Goal: Task Accomplishment & Management: Use online tool/utility

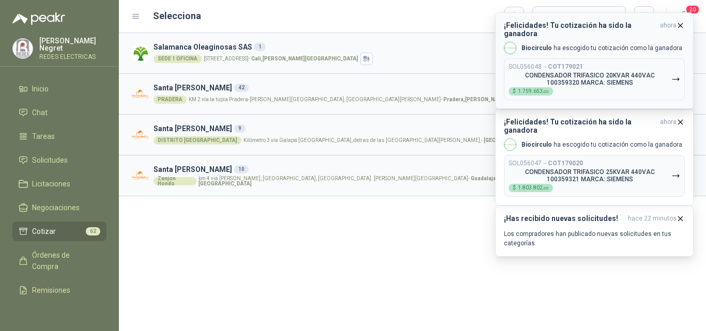
click at [681, 22] on icon "button" at bounding box center [680, 25] width 9 height 9
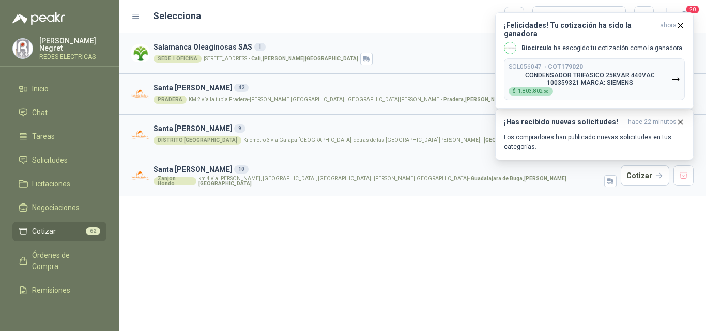
click at [681, 22] on icon "button" at bounding box center [680, 25] width 9 height 9
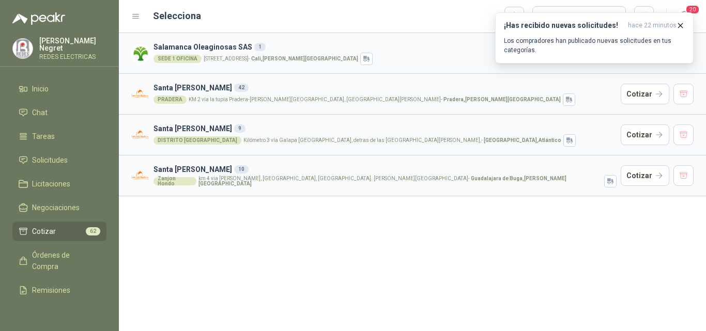
click at [681, 22] on icon "button" at bounding box center [680, 25] width 9 height 9
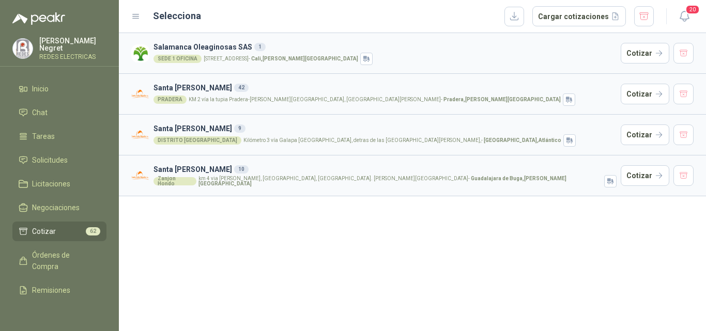
click at [57, 298] on ul "Inicio Chat Tareas Solicitudes Licitaciones Negociaciones Cotizar 62 Órdenes de…" at bounding box center [59, 192] width 119 height 227
click at [60, 289] on span "Remisiones" at bounding box center [51, 290] width 38 height 11
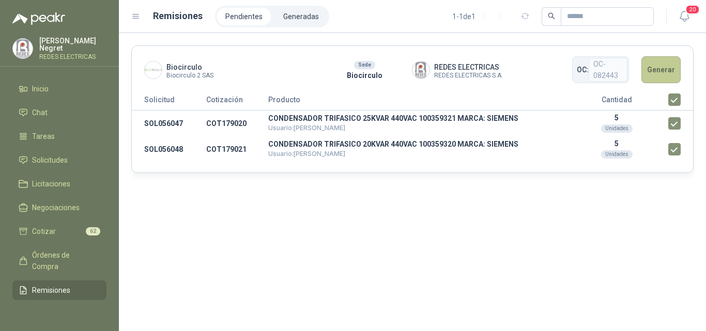
click at [665, 69] on button "Generar" at bounding box center [661, 69] width 39 height 27
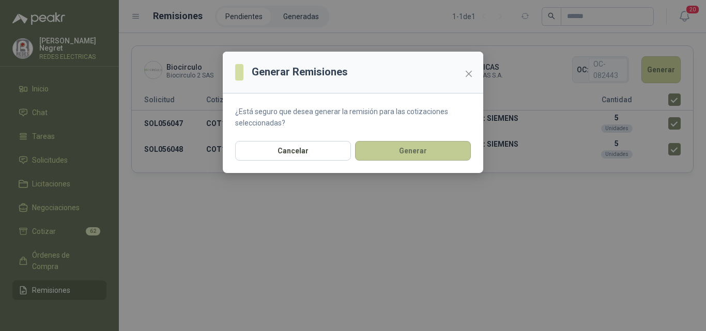
click at [442, 151] on button "Generar" at bounding box center [413, 151] width 116 height 20
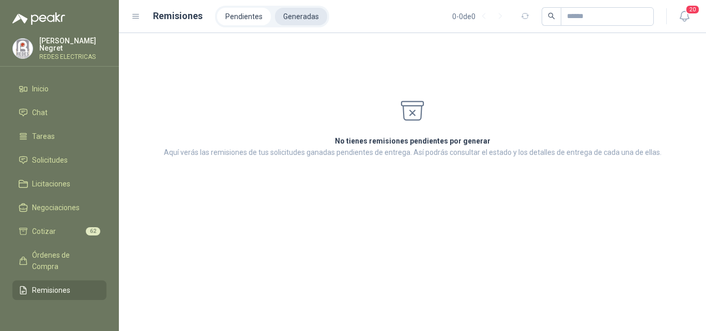
click at [300, 17] on li "Generadas" at bounding box center [301, 17] width 52 height 18
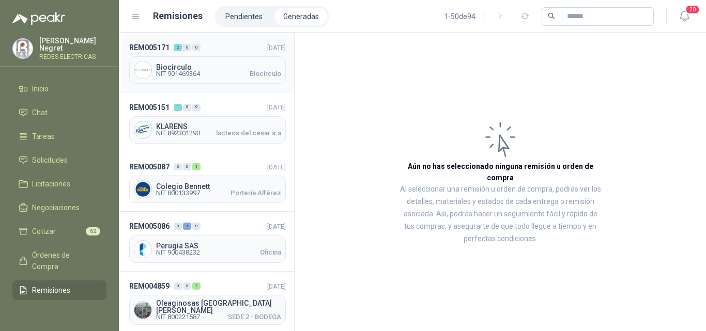
click at [226, 70] on span "Biocirculo" at bounding box center [218, 67] width 125 height 7
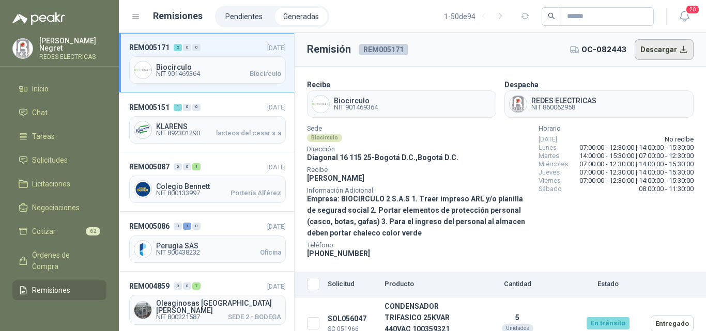
click at [658, 51] on button "Descargar" at bounding box center [664, 49] width 59 height 21
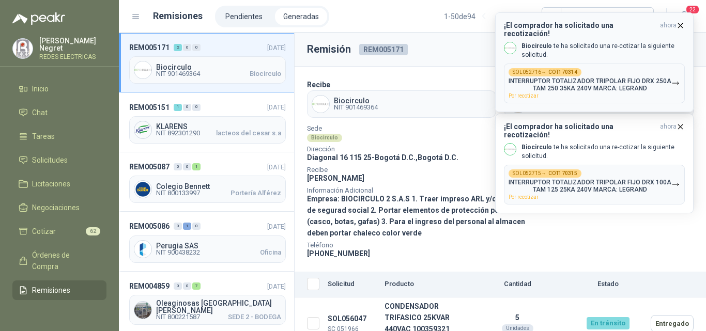
click at [682, 26] on icon "button" at bounding box center [681, 25] width 4 height 4
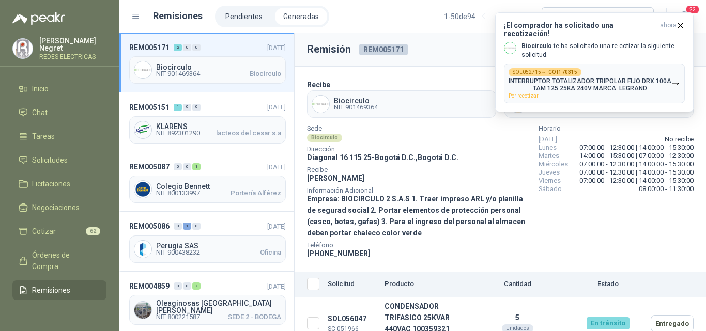
click at [682, 26] on icon "button" at bounding box center [681, 25] width 4 height 4
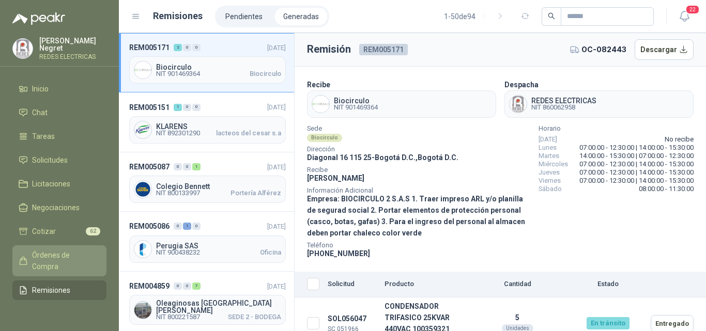
click at [66, 252] on span "Órdenes de Compra" at bounding box center [64, 261] width 65 height 23
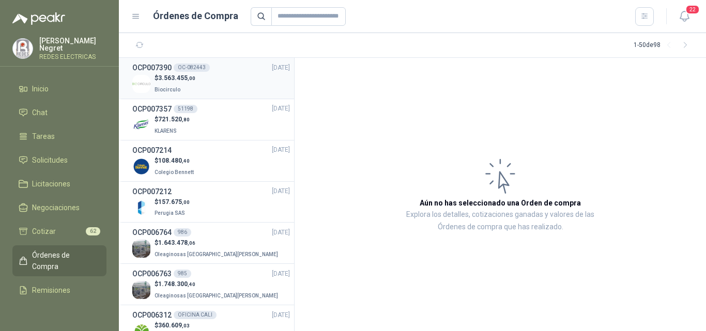
click at [228, 89] on div "$ 3.563.455 ,00 Biocirculo" at bounding box center [211, 83] width 158 height 21
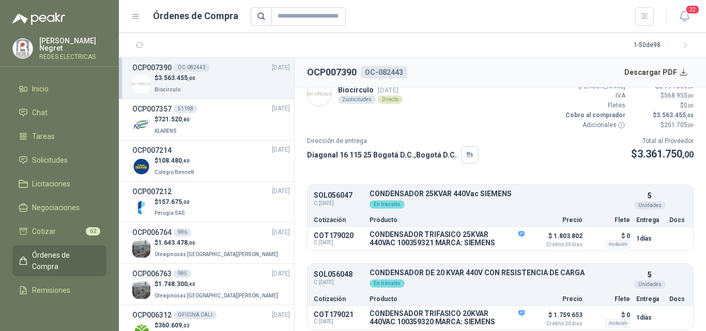
scroll to position [17, 0]
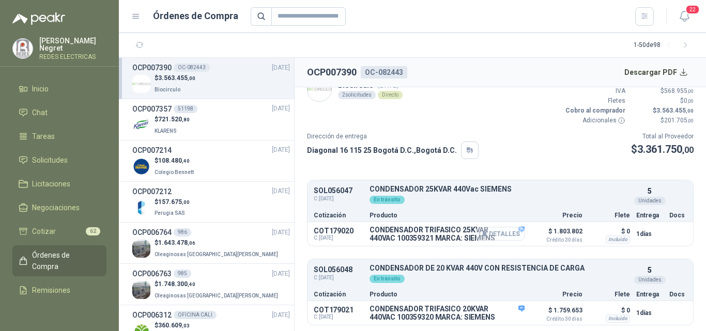
click at [500, 235] on button "Detalles" at bounding box center [500, 234] width 49 height 14
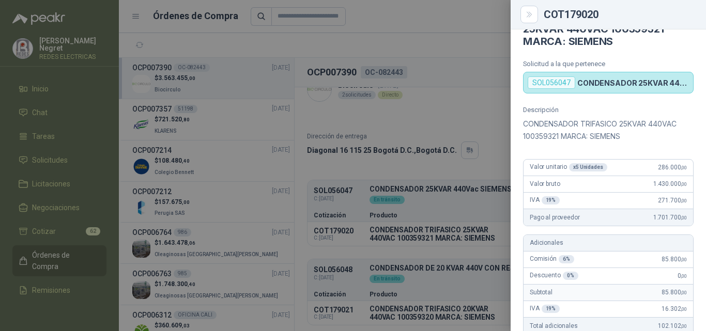
scroll to position [6, 0]
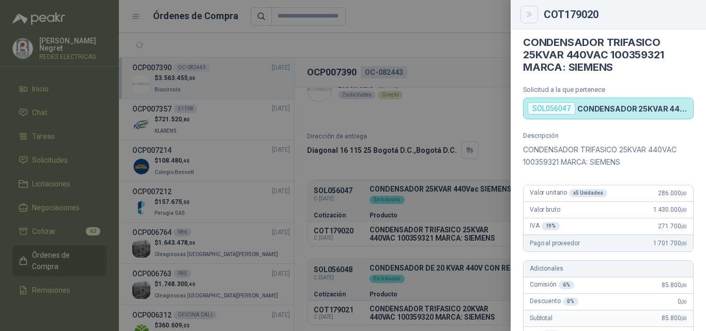
click at [527, 15] on icon "Close" at bounding box center [529, 14] width 9 height 9
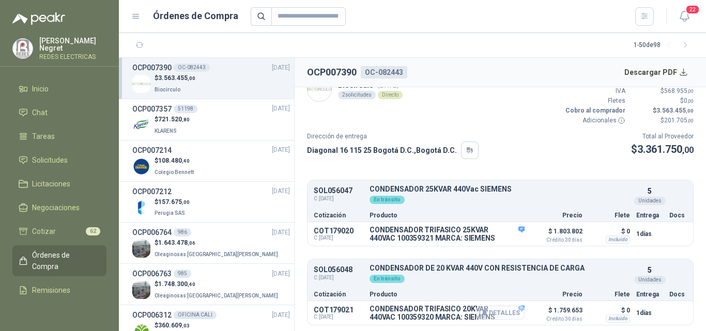
click at [495, 318] on button "Detalles" at bounding box center [500, 313] width 49 height 14
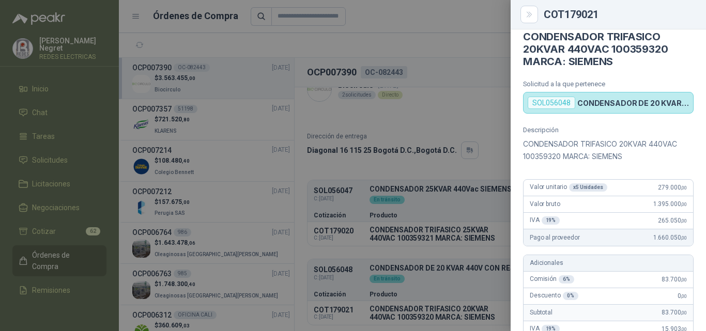
scroll to position [0, 0]
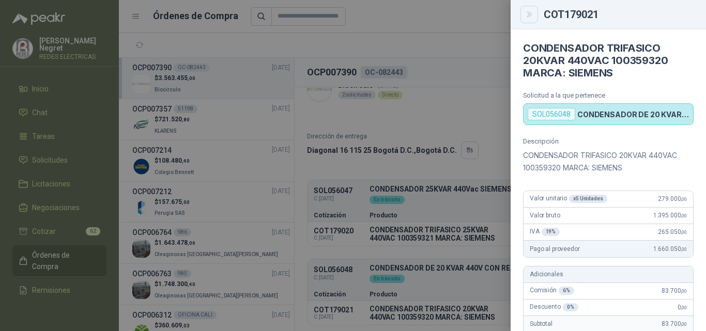
click at [531, 13] on icon "Close" at bounding box center [529, 14] width 9 height 9
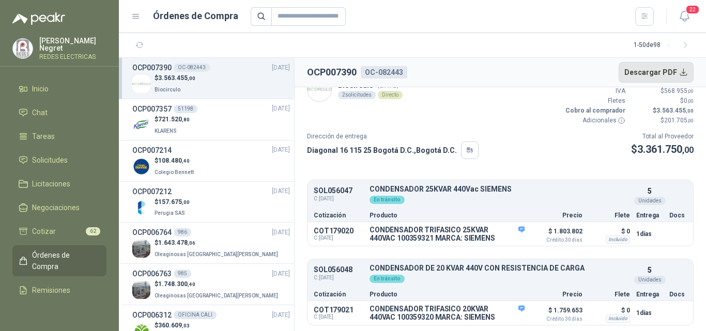
click at [678, 73] on button "Descargar PDF" at bounding box center [656, 72] width 75 height 21
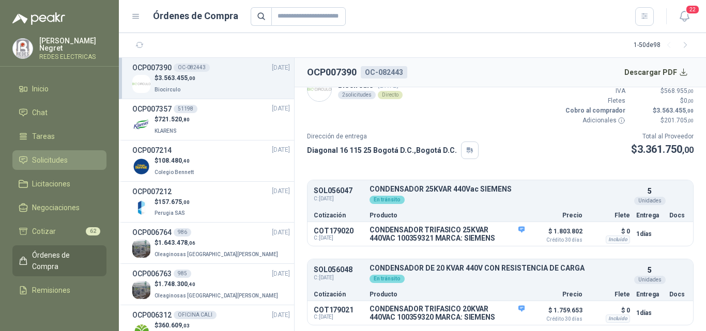
click at [72, 161] on li "Solicitudes" at bounding box center [60, 160] width 82 height 11
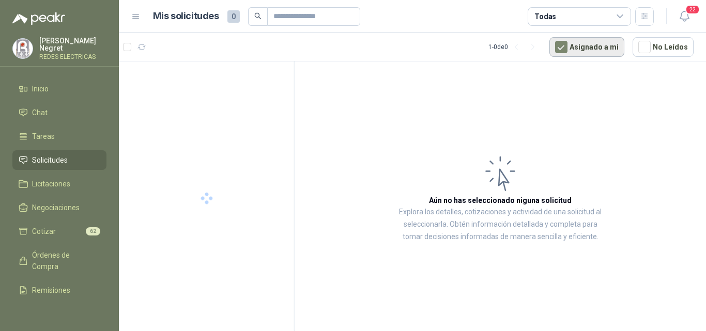
click at [586, 55] on button "Asignado a mi" at bounding box center [587, 47] width 75 height 20
click at [686, 16] on icon "button" at bounding box center [684, 16] width 13 height 13
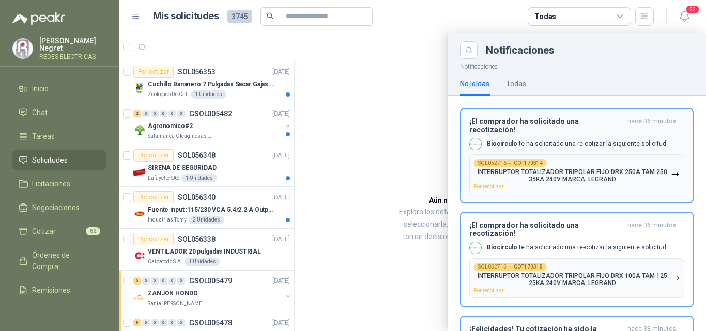
click at [555, 140] on p "Biocirculo te ha solicitado una re-cotizar la siguiente solicitud." at bounding box center [577, 144] width 181 height 9
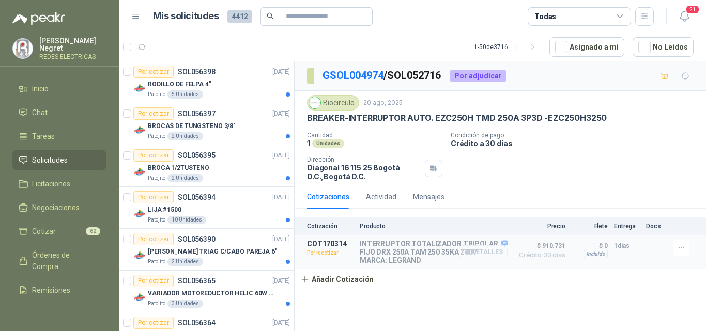
click at [496, 254] on button "Detalles" at bounding box center [483, 253] width 49 height 14
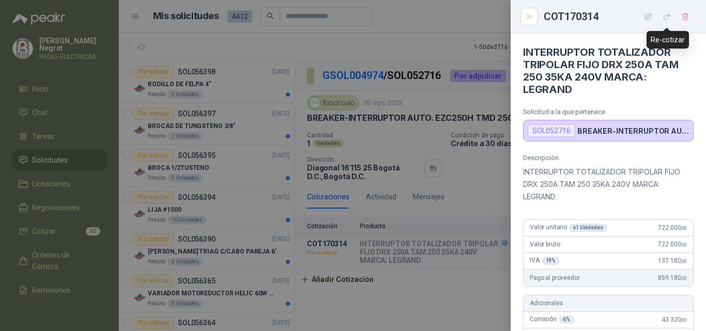
click at [665, 18] on icon "button" at bounding box center [667, 16] width 9 height 9
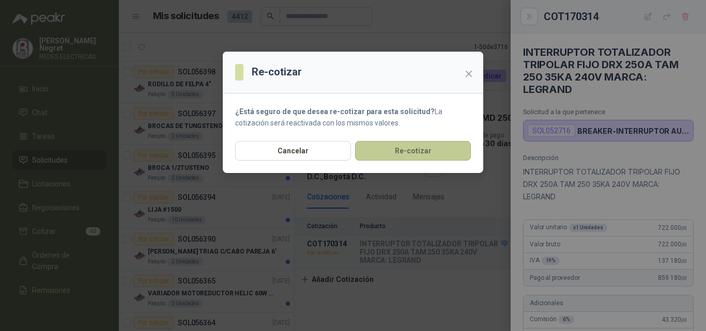
click at [448, 143] on button "Re-cotizar" at bounding box center [413, 151] width 116 height 20
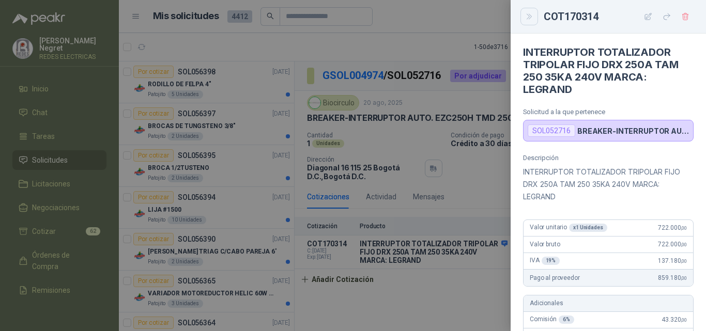
click at [529, 16] on icon "Close" at bounding box center [529, 16] width 5 height 5
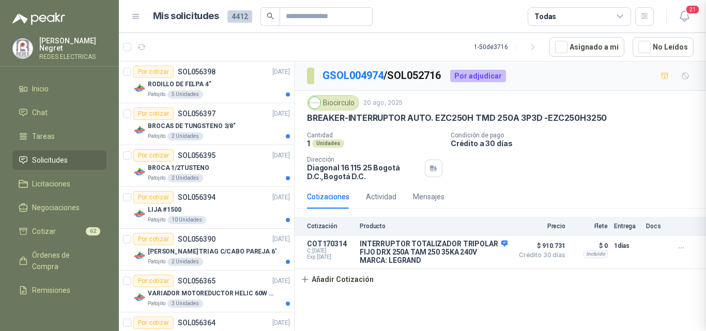
scroll to position [402, 0]
click at [688, 18] on icon "button" at bounding box center [684, 16] width 9 height 10
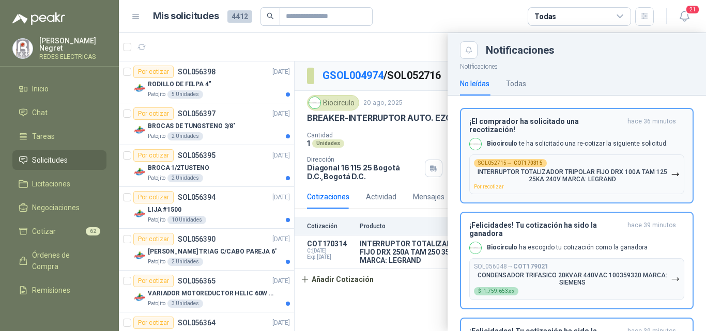
click at [594, 169] on p "INTERRUPTOR TOTALIZADOR TRIPOLAR FIJO DRX 100A TAM 125 25KA 240V MARCA: LEGRAND" at bounding box center [572, 176] width 197 height 14
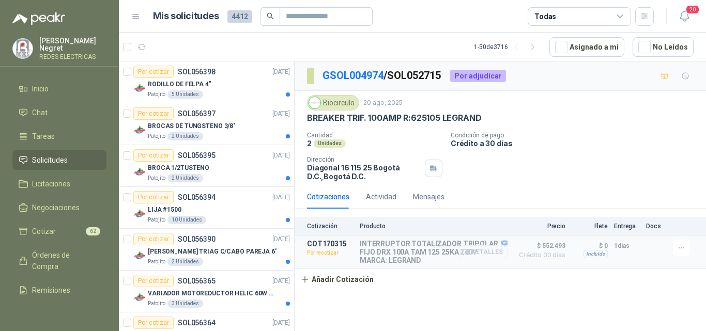
click at [482, 255] on button "Detalles" at bounding box center [483, 253] width 49 height 14
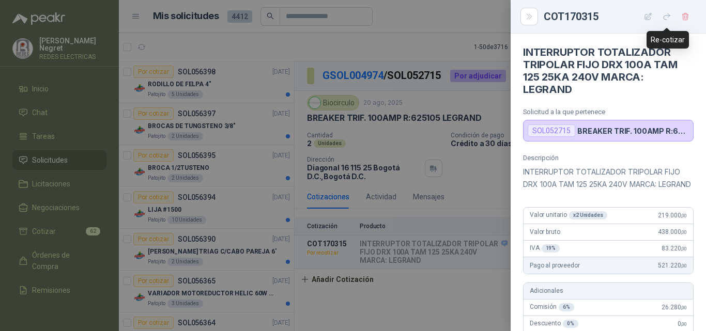
click at [667, 14] on icon "button" at bounding box center [667, 16] width 9 height 9
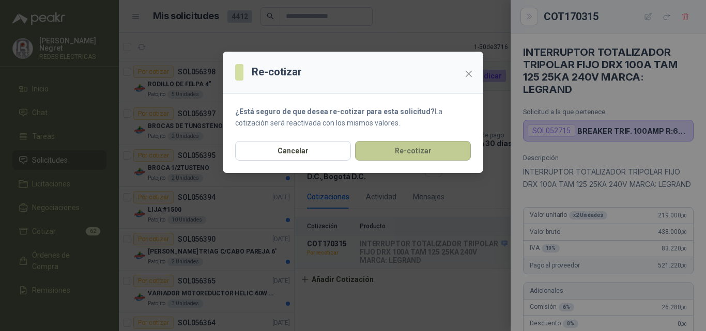
click at [437, 151] on button "Re-cotizar" at bounding box center [413, 151] width 116 height 20
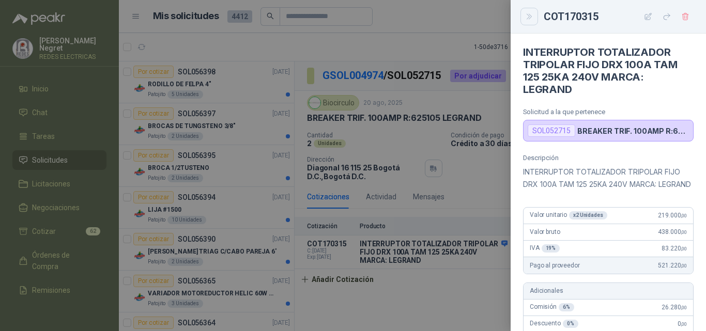
click at [525, 23] on button "Close" at bounding box center [530, 17] width 18 height 18
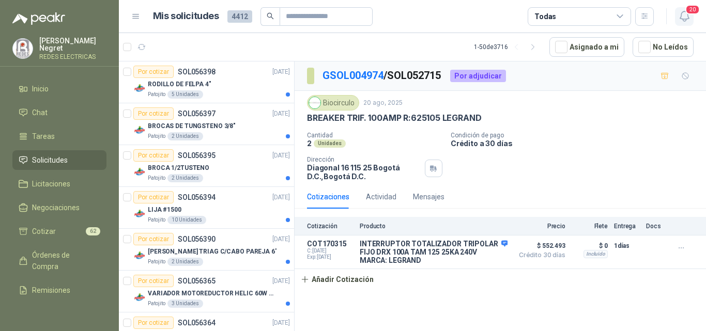
click at [689, 14] on span "20" at bounding box center [693, 10] width 14 height 10
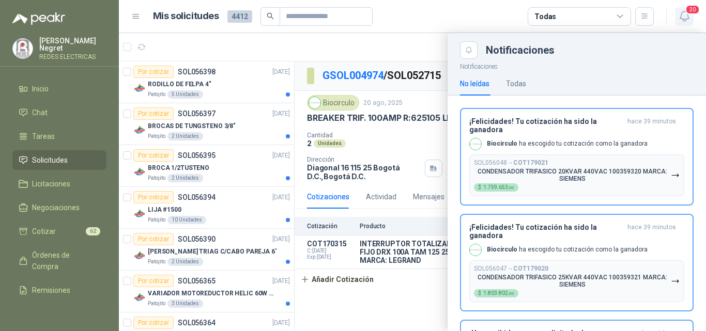
click at [689, 14] on span "20" at bounding box center [693, 10] width 14 height 10
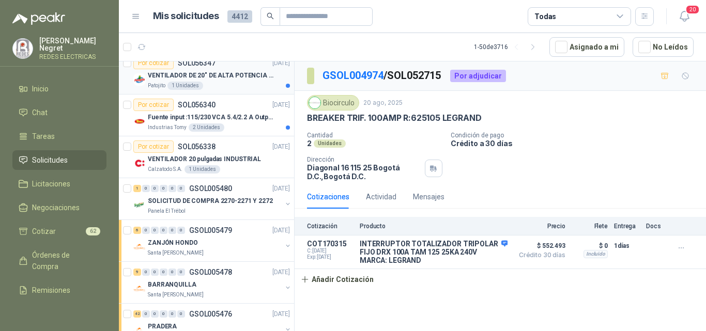
scroll to position [879, 0]
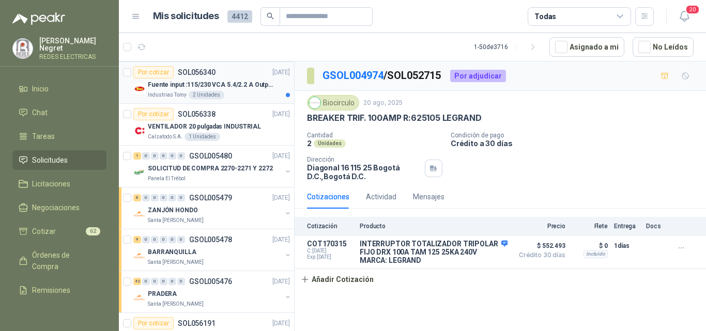
click at [239, 96] on div "Industrias Tomy 2 Unidades" at bounding box center [219, 95] width 142 height 8
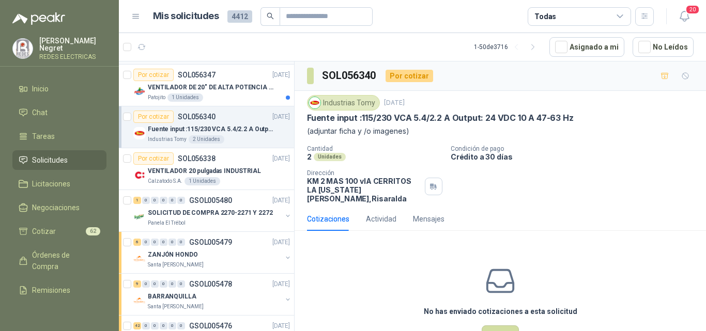
scroll to position [724, 0]
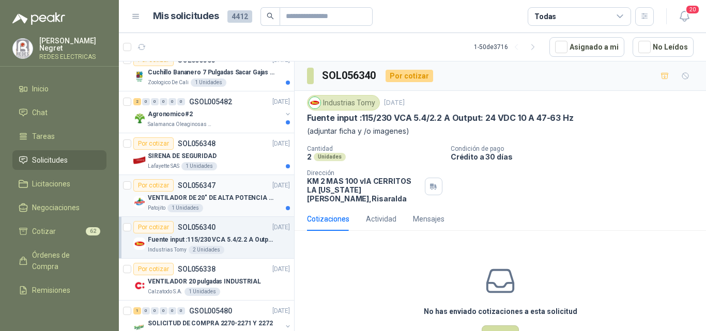
click at [245, 190] on div "Por cotizar SOL056347 [DATE]" at bounding box center [211, 185] width 157 height 12
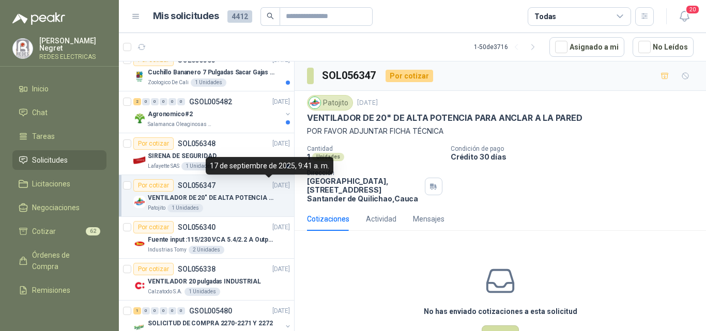
click at [252, 169] on div "17 de septiembre de 2025, 9:41 a. m." at bounding box center [270, 166] width 128 height 18
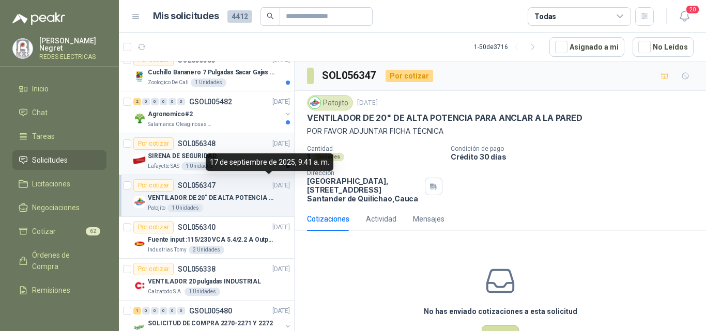
scroll to position [4, 0]
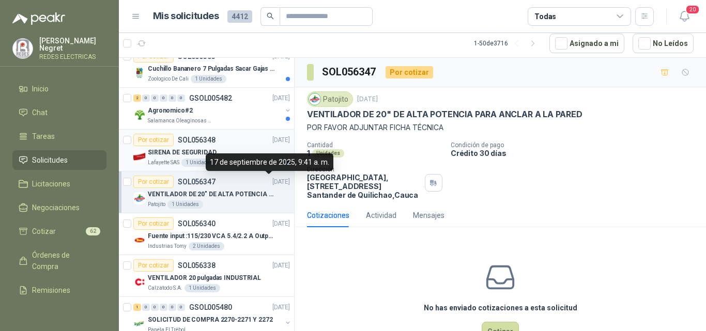
click at [248, 148] on div "SIRENA DE SEGURIDAD" at bounding box center [219, 152] width 142 height 12
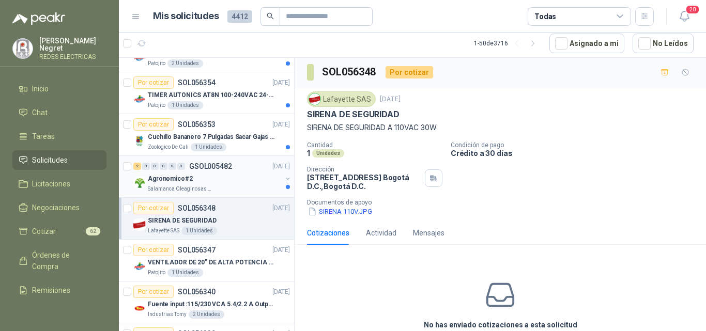
scroll to position [620, 0]
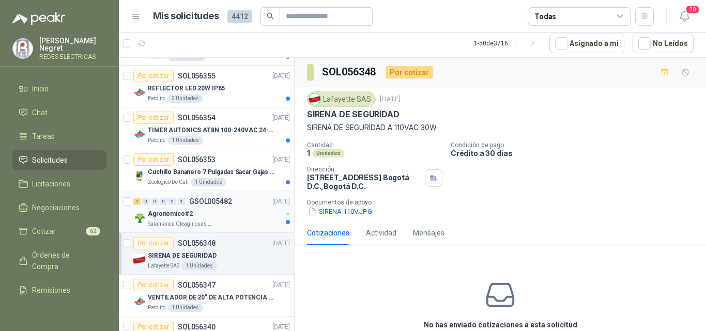
click at [252, 215] on div "Agronomico#2" at bounding box center [215, 214] width 134 height 12
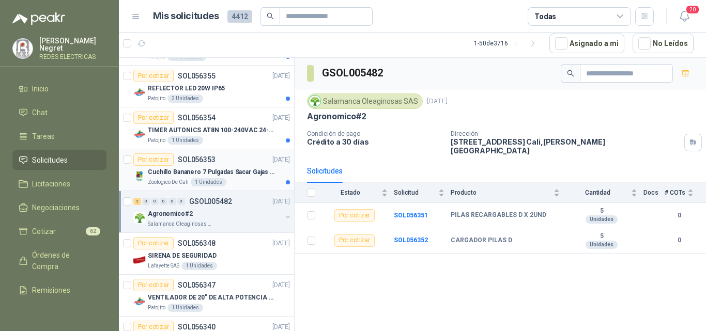
click at [255, 168] on p "Cuchillo Bananero 7 Pulgadas Sacar Gajas O Deshoje O Desman" at bounding box center [212, 173] width 129 height 10
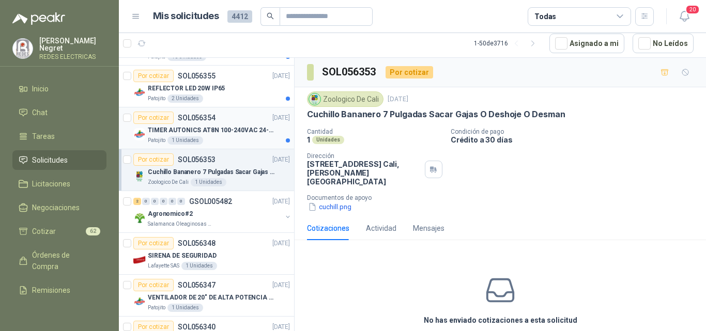
click at [247, 130] on p "TIMER AUTONICS AT8N 100-240VAC 24-240VD" at bounding box center [212, 131] width 129 height 10
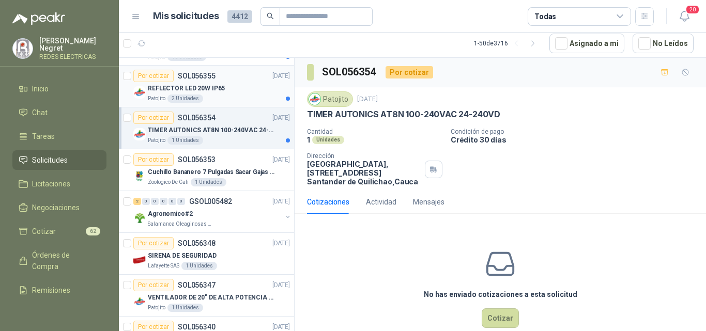
click at [250, 92] on div "REFLECTOR LED 20W IP65" at bounding box center [219, 88] width 142 height 12
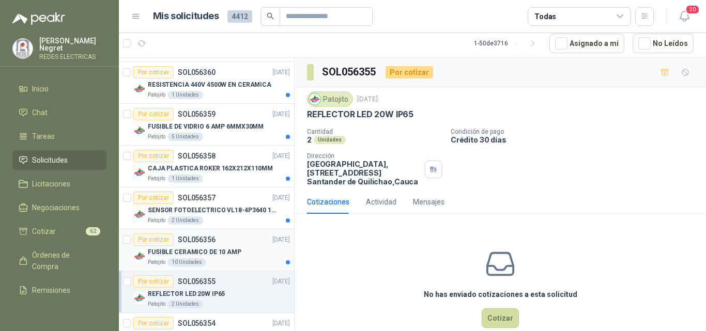
scroll to position [414, 0]
click at [240, 258] on div "FUSIBLE CERAMICO DE 10 AMP" at bounding box center [219, 253] width 142 height 12
click at [238, 203] on div "Por cotizar SOL056357 [DATE]" at bounding box center [211, 199] width 157 height 12
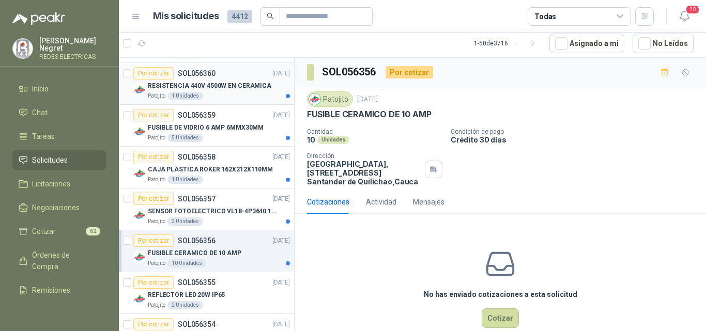
click at [232, 100] on div "Patojito 1 Unidades" at bounding box center [219, 96] width 142 height 8
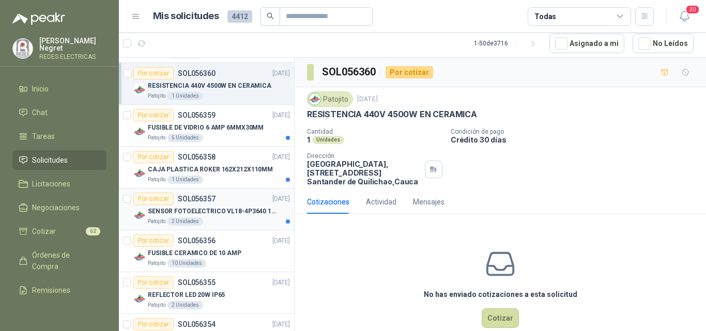
click at [236, 214] on p "SENSOR FOTOELECTRICO VL18-4P3640 10-30" at bounding box center [212, 212] width 129 height 10
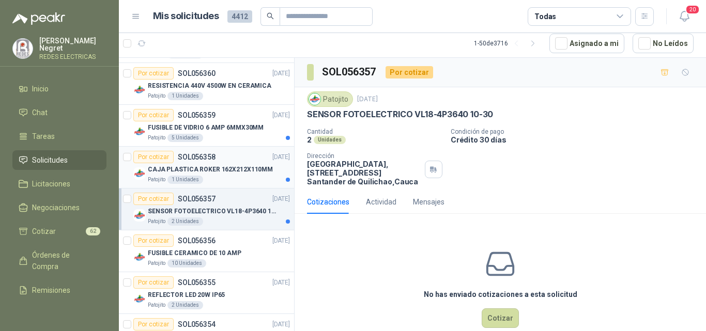
click at [245, 174] on p "CAJA PLASTICA ROKER 162X212X110MM" at bounding box center [210, 170] width 125 height 10
click at [242, 130] on p "FUSIBLE DE VIDRIO 6 AMP 6MMX30MM" at bounding box center [206, 128] width 116 height 10
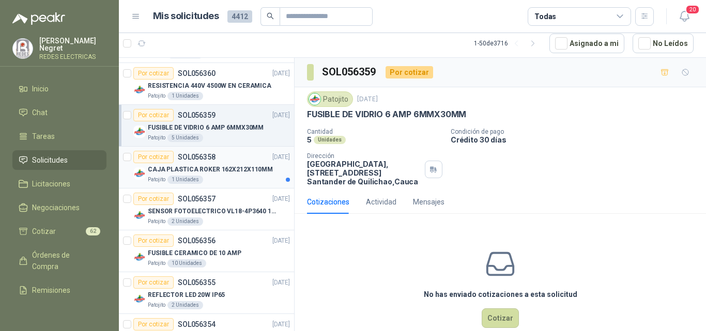
drag, startPoint x: 252, startPoint y: 163, endPoint x: 257, endPoint y: 167, distance: 6.3
click at [253, 164] on div "CAJA PLASTICA ROKER 162X212X110MM" at bounding box center [219, 169] width 142 height 12
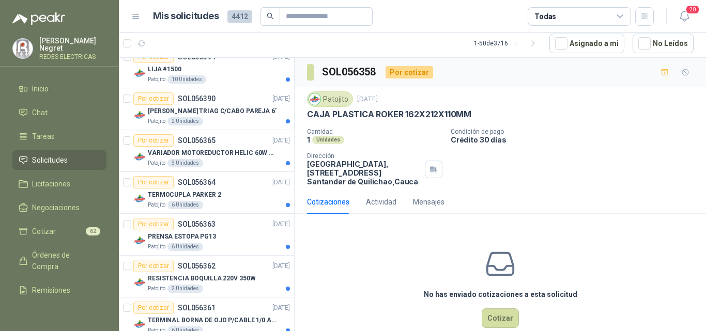
scroll to position [258, 0]
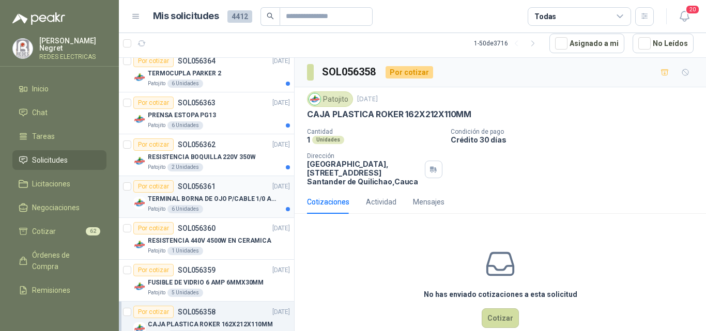
click at [243, 192] on div "Por cotizar SOL056361 [DATE]" at bounding box center [211, 186] width 157 height 12
click at [247, 154] on p "RESISTENCIA BOQUILLA 220V 350W" at bounding box center [202, 158] width 108 height 10
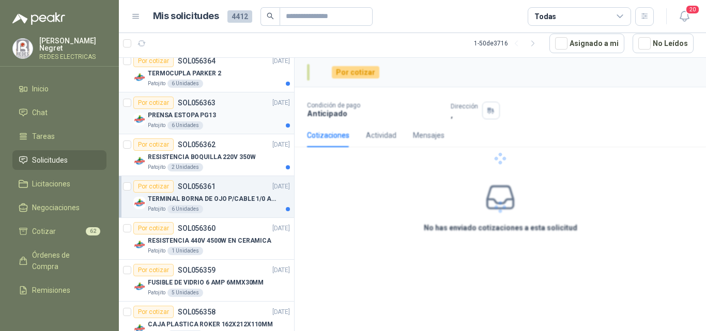
click at [243, 111] on div "PRENSA ESTOPA PG13" at bounding box center [219, 115] width 142 height 12
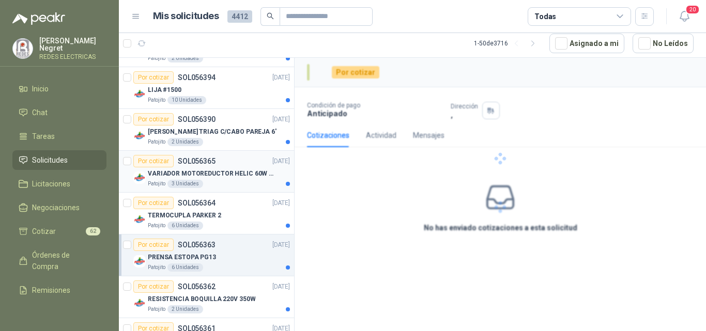
scroll to position [103, 0]
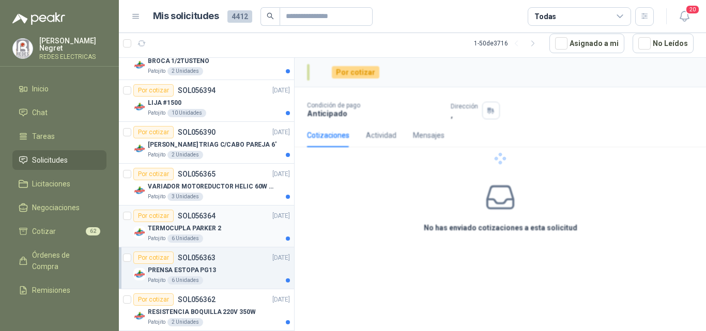
click at [242, 230] on div "TERMOCUPLA PARKER 2" at bounding box center [219, 228] width 142 height 12
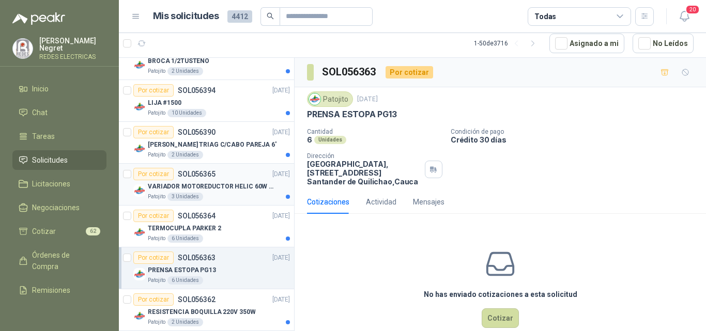
click at [243, 191] on p "VARIADOR MOTOREDUCTOR HELIC 60W 110V" at bounding box center [212, 187] width 129 height 10
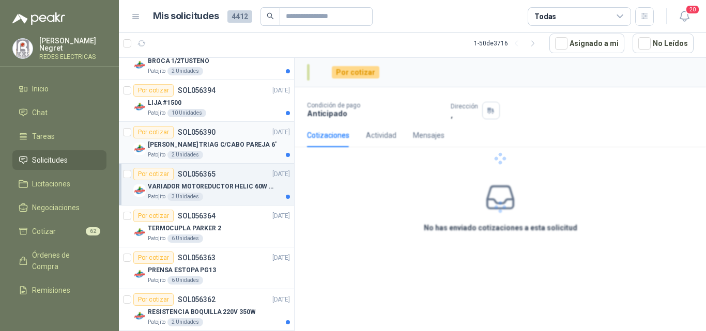
click at [247, 149] on p "[PERSON_NAME] TRIAG C/CABO PAREJA 6'" at bounding box center [212, 145] width 129 height 10
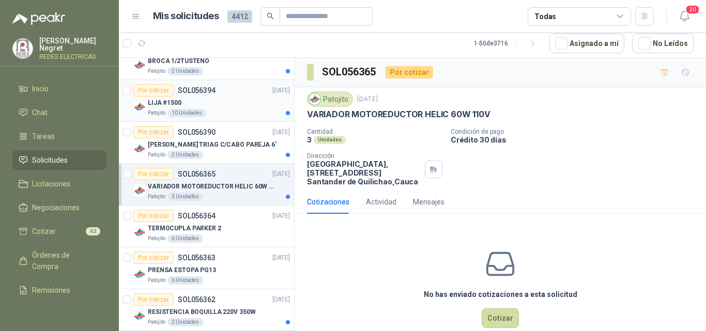
click at [242, 101] on div "LIJA #1500" at bounding box center [219, 103] width 142 height 12
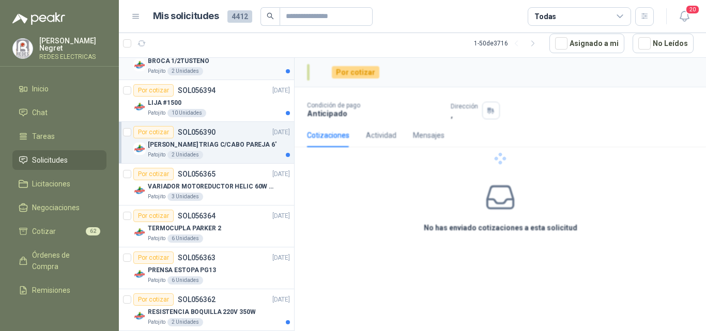
click at [240, 67] on div "Patojito 2 Unidades" at bounding box center [219, 71] width 142 height 8
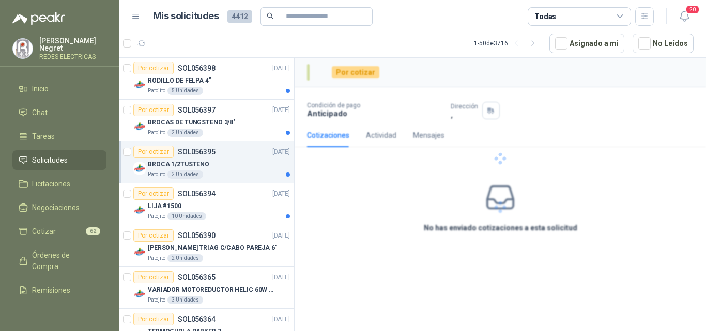
click at [238, 163] on div "BROCA 1/2TUSTENO" at bounding box center [219, 164] width 142 height 12
click at [237, 123] on div "BROCAS DE TUNGSTENO 3/8"" at bounding box center [219, 122] width 142 height 12
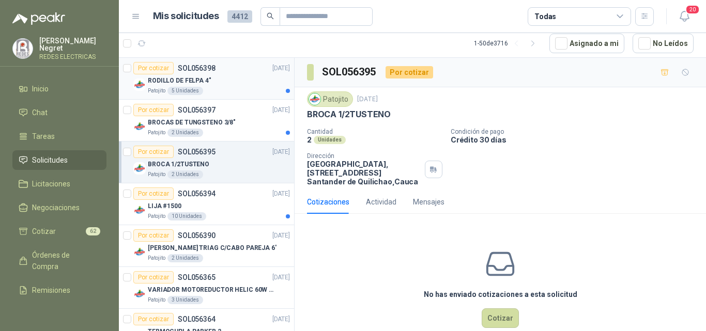
click at [241, 84] on div "RODILLO DE FELPA 4"" at bounding box center [219, 80] width 142 height 12
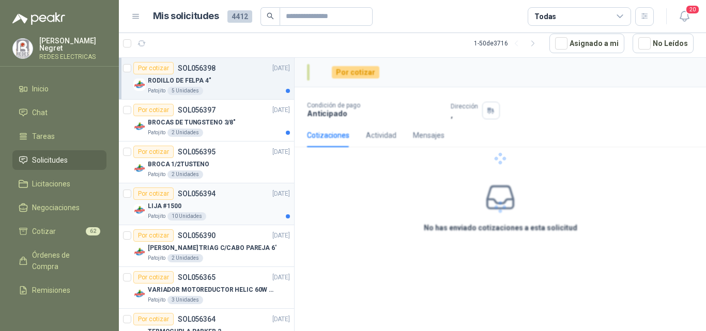
click at [244, 205] on div "LIJA #1500" at bounding box center [219, 206] width 142 height 12
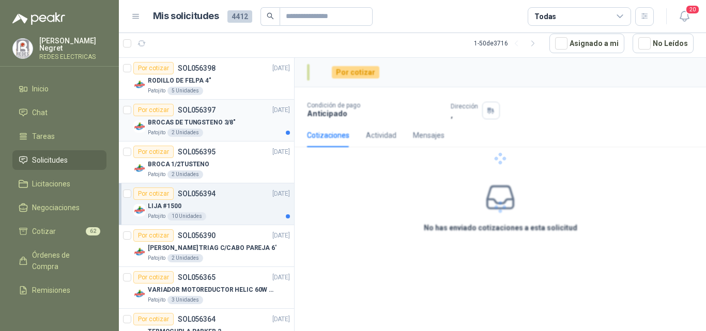
click at [248, 128] on div "BROCAS DE TUNGSTENO 3/8"" at bounding box center [219, 122] width 142 height 12
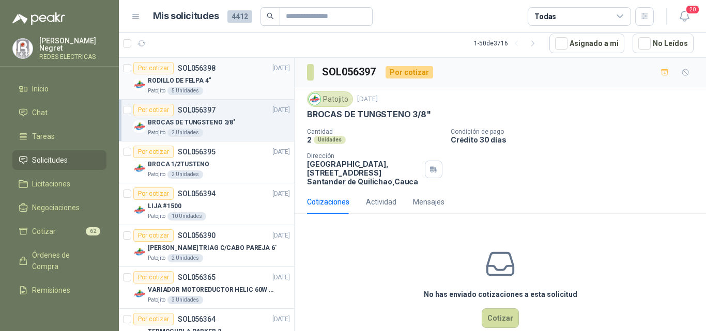
click at [243, 79] on div "RODILLO DE FELPA 4"" at bounding box center [219, 80] width 142 height 12
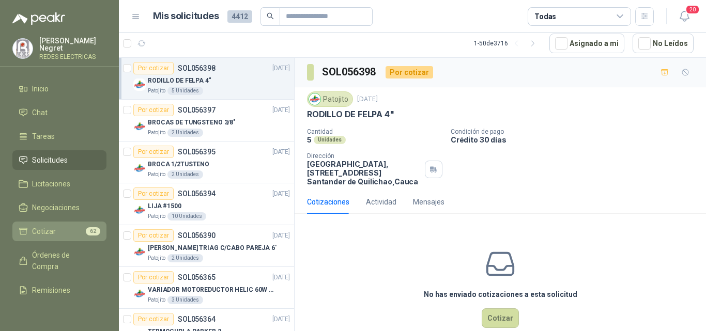
click at [75, 226] on li "Cotizar 62" at bounding box center [60, 231] width 82 height 11
